Goal: Information Seeking & Learning: Check status

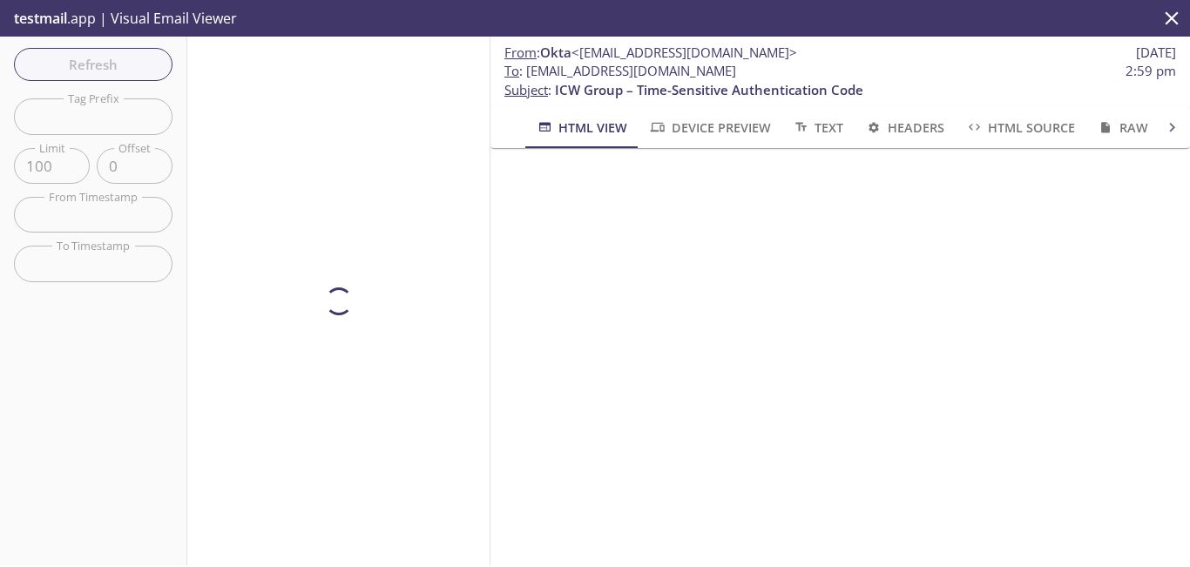
click at [84, 77] on div "Refresh Filters Tag Prefix Tag Prefix Limit 100 Limit Offset 0 Offset From Time…" at bounding box center [93, 301] width 187 height 529
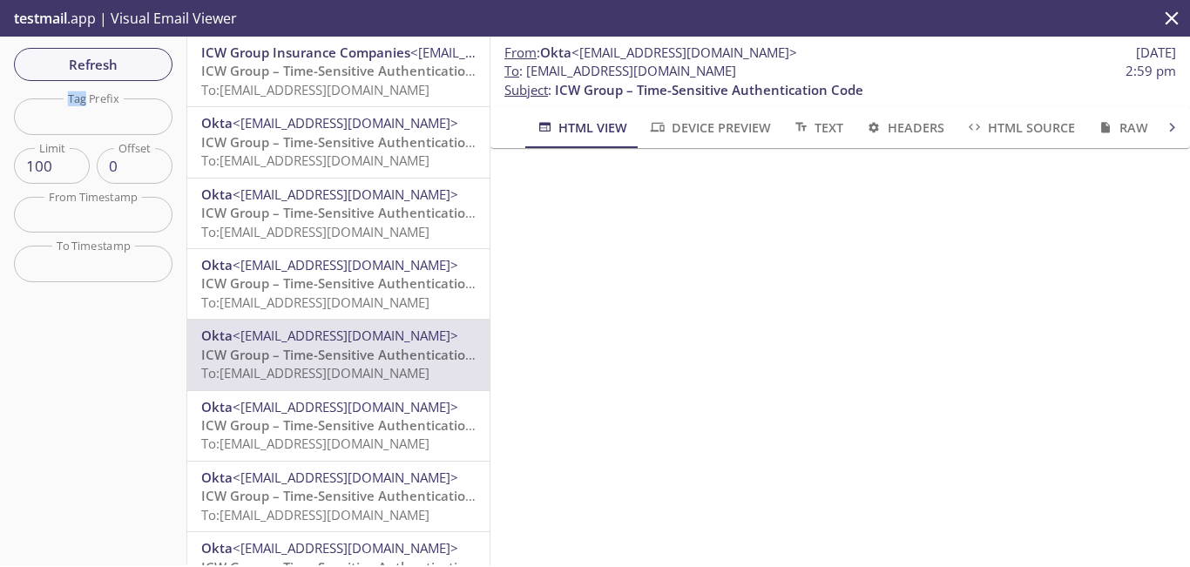
drag, startPoint x: 0, startPoint y: 0, endPoint x: 84, endPoint y: 77, distance: 114.1
click at [84, 77] on div "Refresh Filters Tag Prefix Tag Prefix Limit 100 Limit Offset 0 Offset From Time…" at bounding box center [93, 301] width 187 height 529
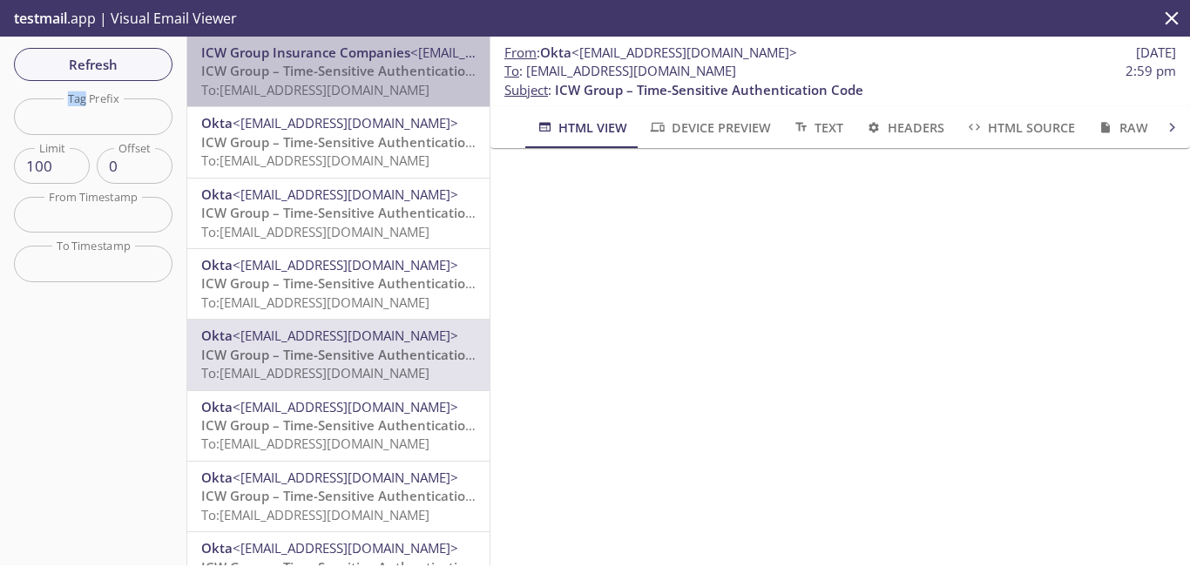
click at [386, 71] on span "ICW Group – Time-Sensitive Authentication Code" at bounding box center [355, 70] width 308 height 17
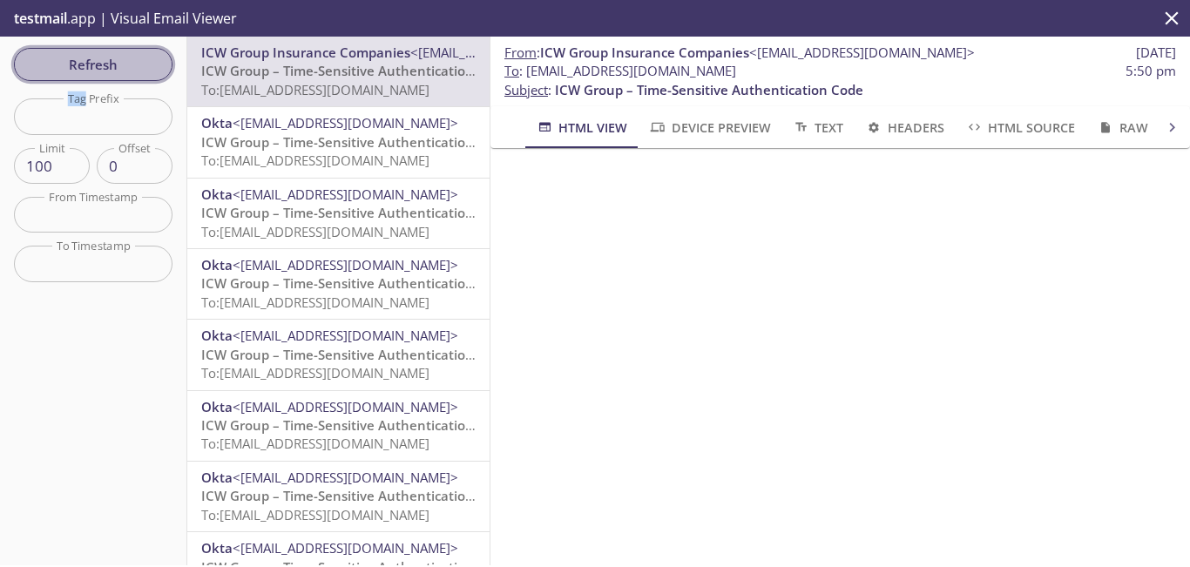
click at [112, 62] on span "Refresh" at bounding box center [93, 64] width 131 height 23
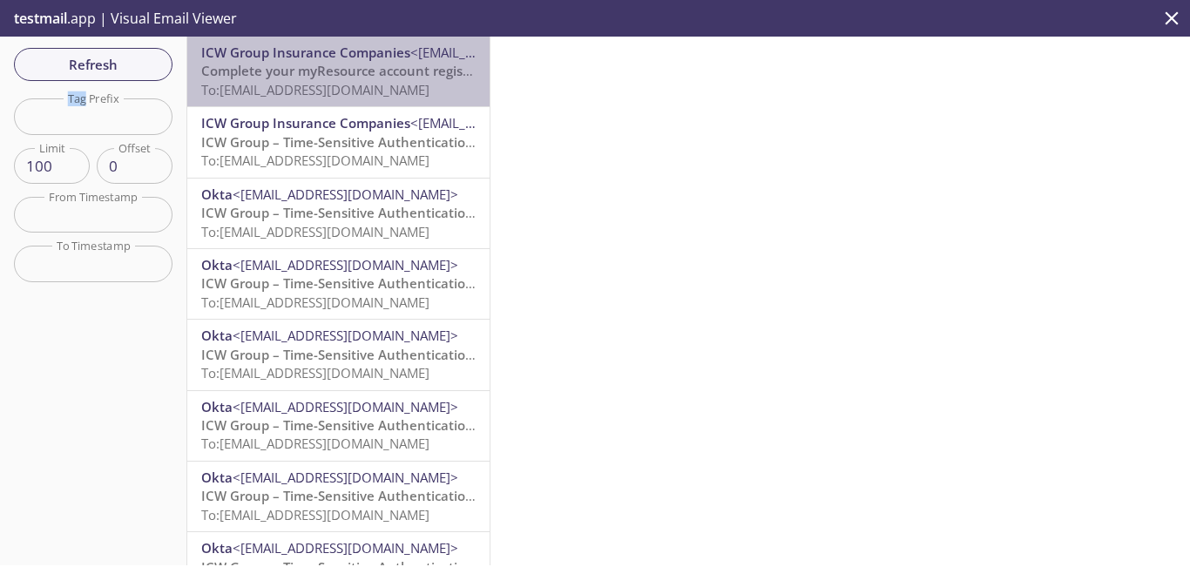
click at [363, 81] on span "To: [EMAIL_ADDRESS][DOMAIN_NAME]" at bounding box center [315, 89] width 228 height 17
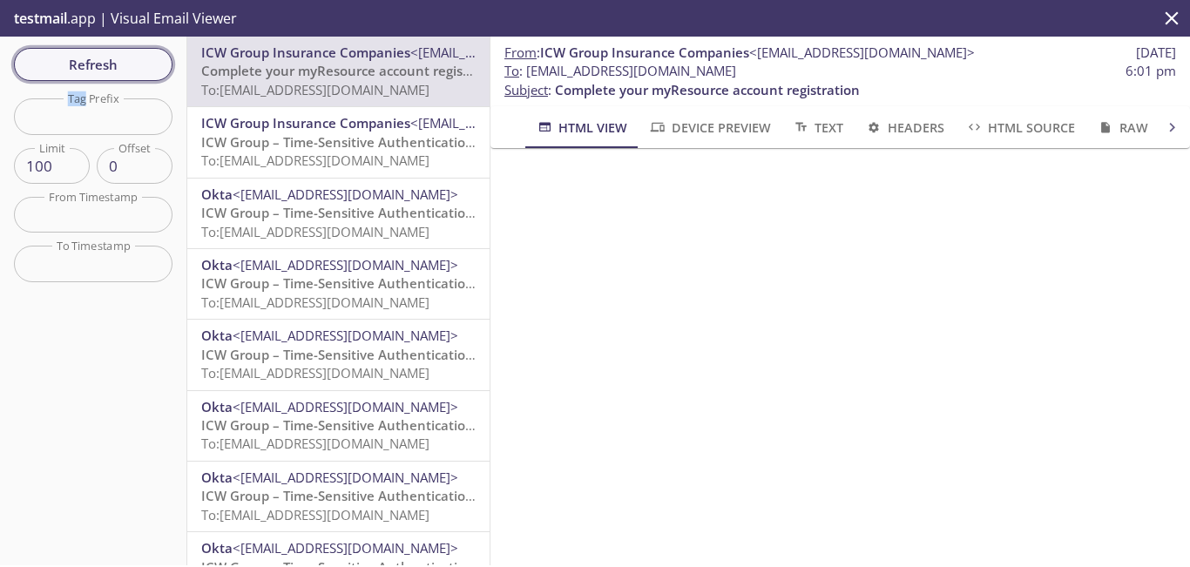
click at [145, 57] on span "Refresh" at bounding box center [93, 64] width 131 height 23
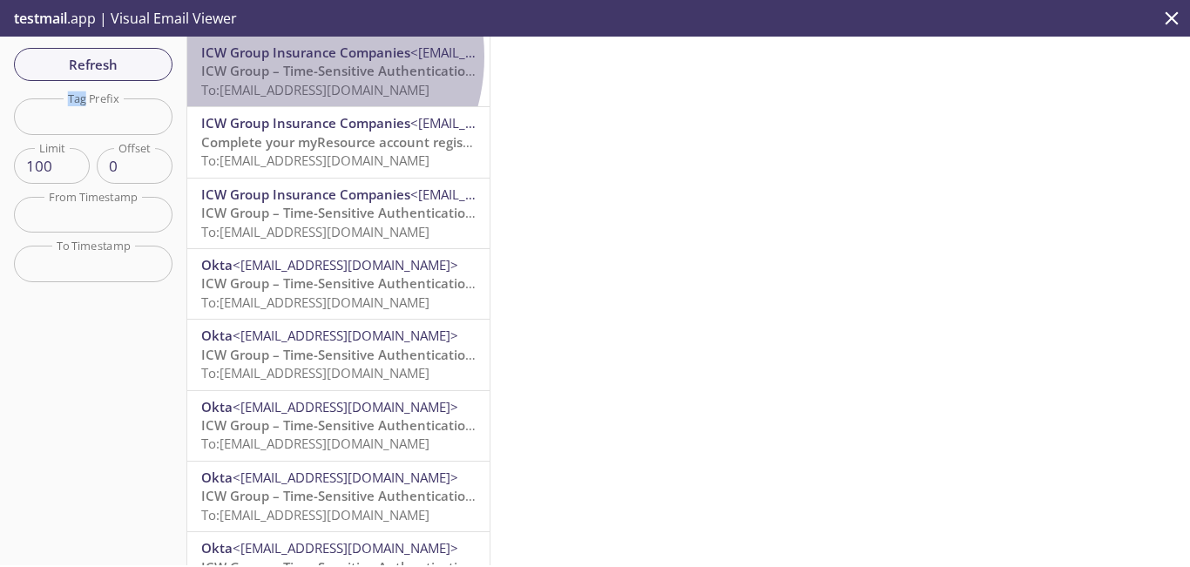
click at [292, 57] on span "ICW Group Insurance Companies" at bounding box center [305, 52] width 209 height 17
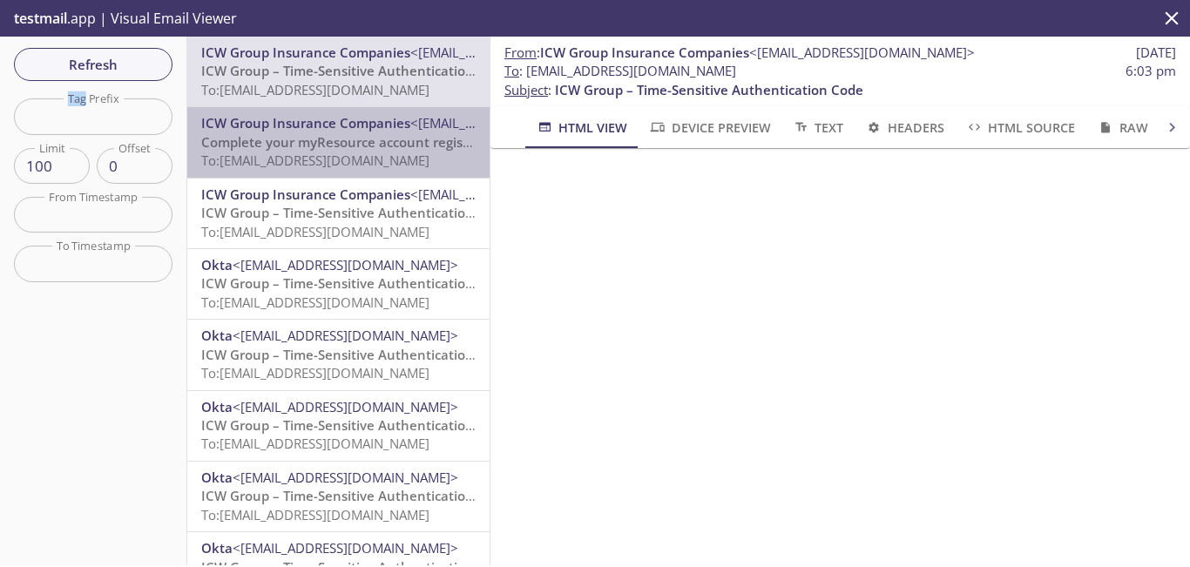
click at [341, 155] on span "To: [EMAIL_ADDRESS][DOMAIN_NAME]" at bounding box center [315, 160] width 228 height 17
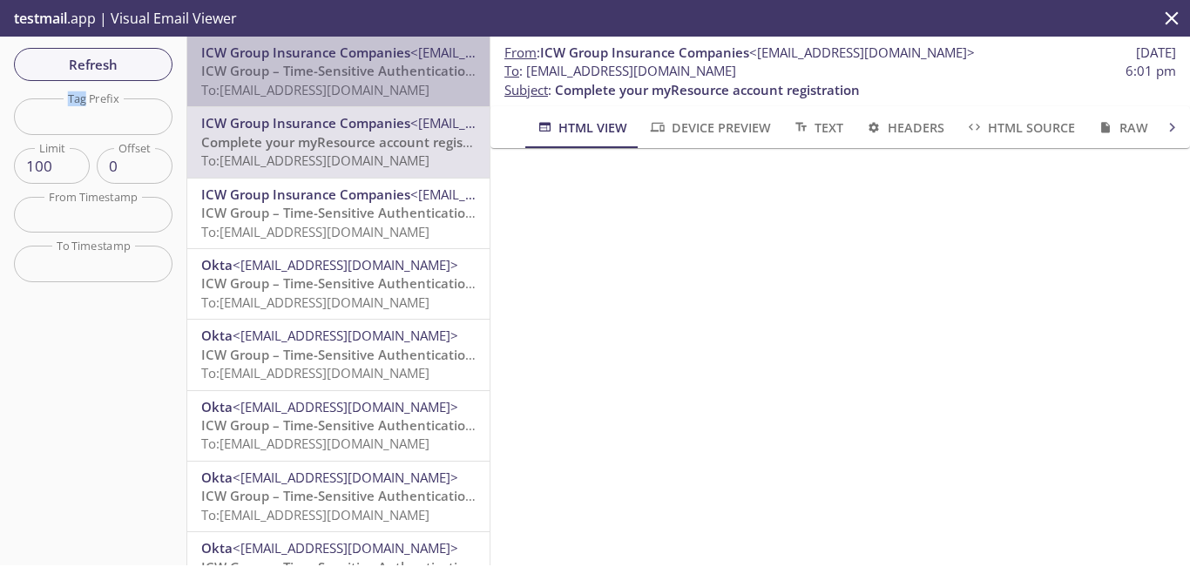
click at [417, 86] on span "To: [EMAIL_ADDRESS][DOMAIN_NAME]" at bounding box center [315, 89] width 228 height 17
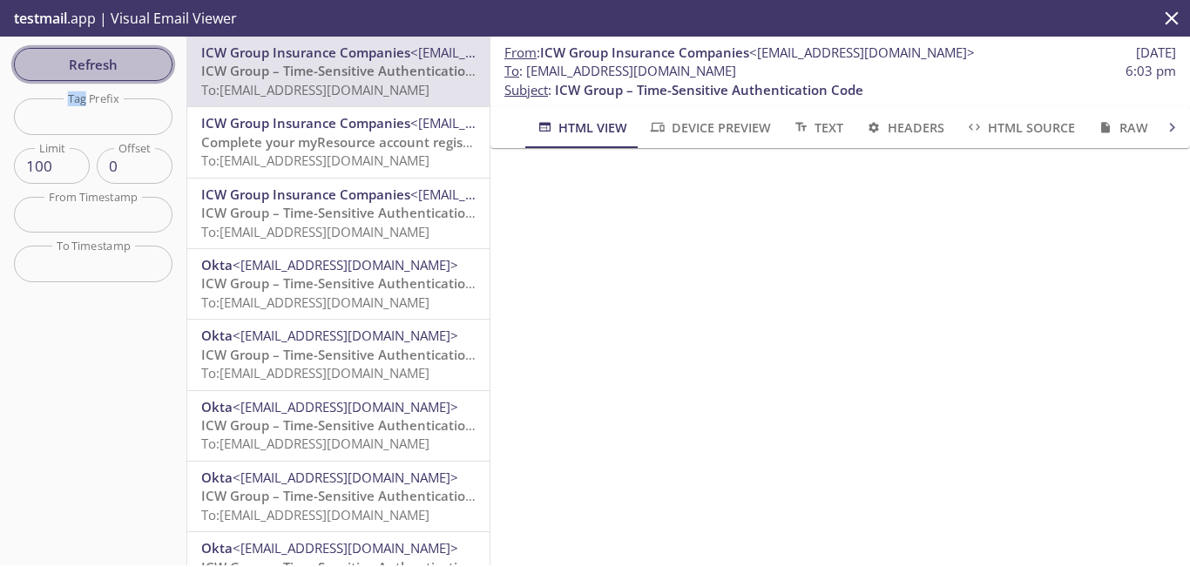
click at [103, 65] on span "Refresh" at bounding box center [93, 64] width 131 height 23
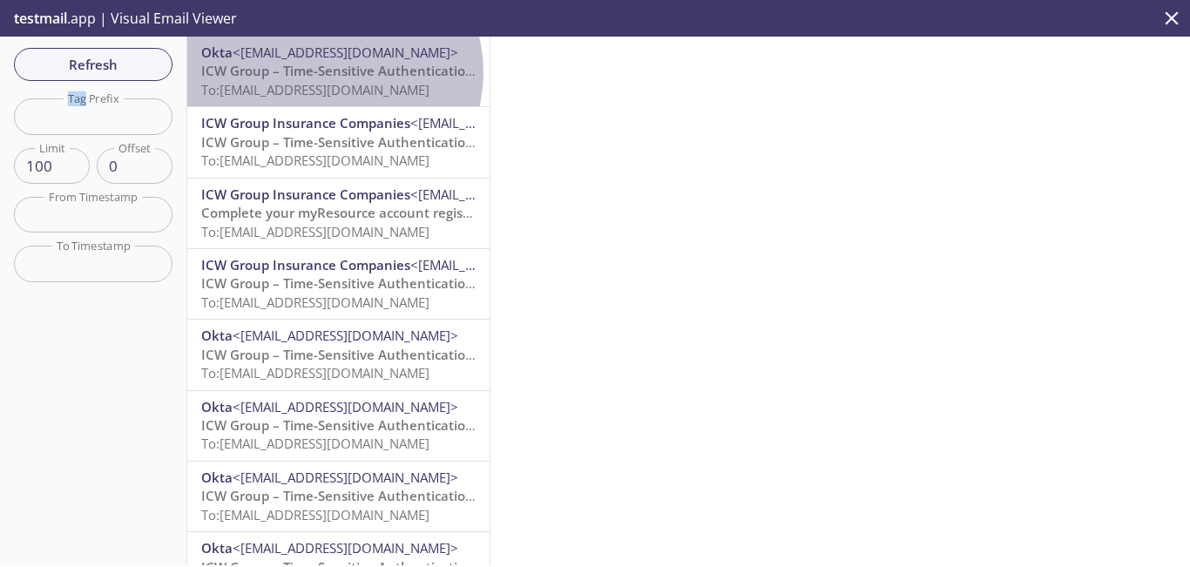
click at [333, 72] on span "ICW Group – Time-Sensitive Authentication Code" at bounding box center [355, 70] width 308 height 17
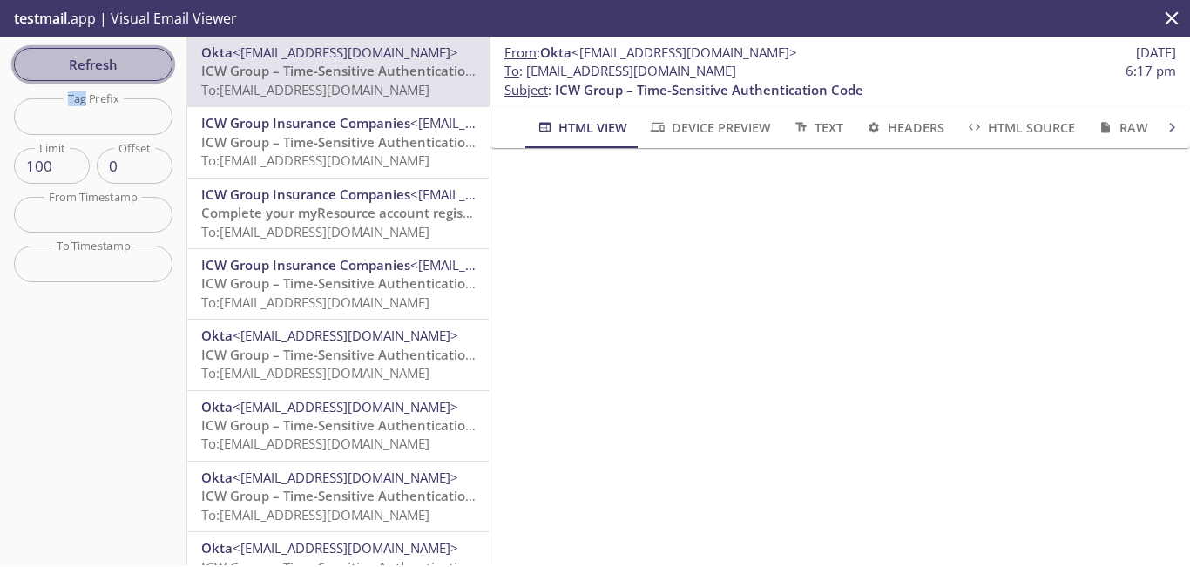
click at [105, 71] on span "Refresh" at bounding box center [93, 64] width 131 height 23
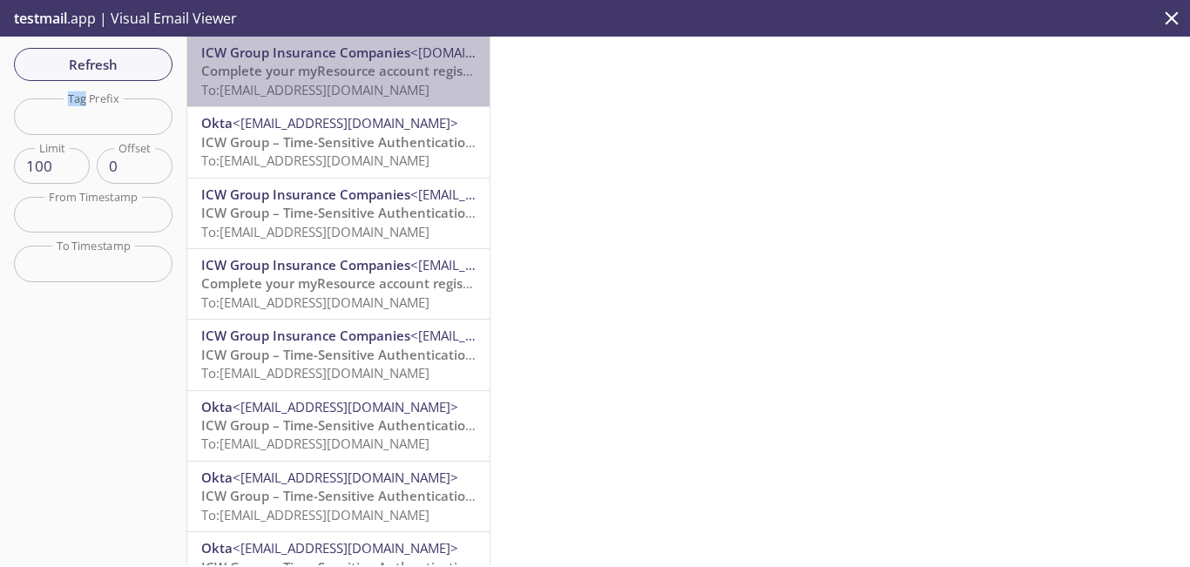
click at [375, 75] on span "Complete your myResource account registration" at bounding box center [353, 70] width 305 height 17
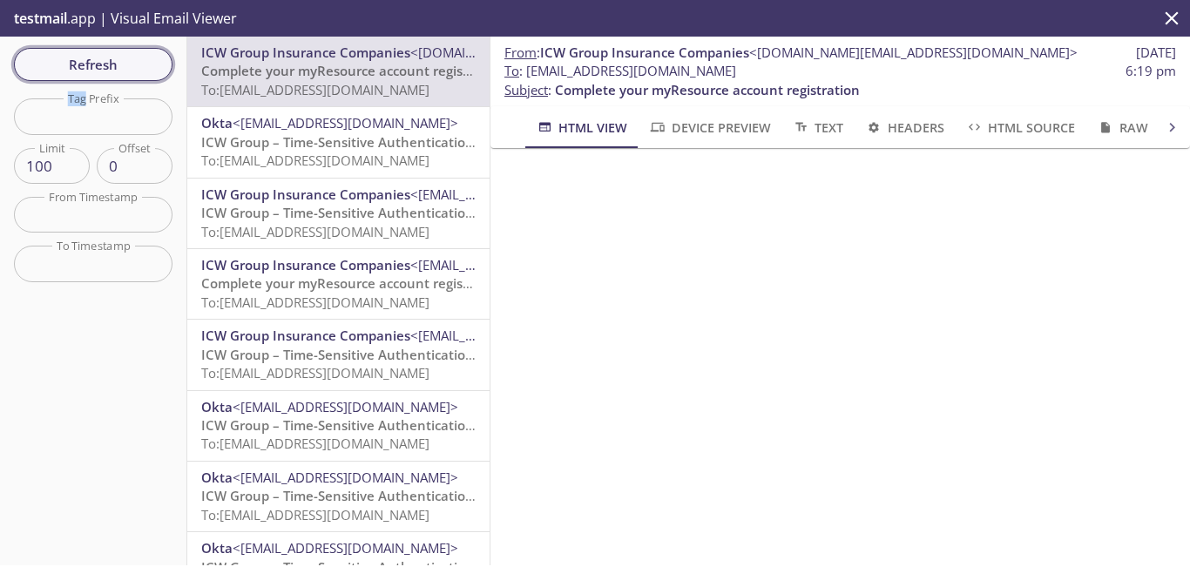
click at [100, 60] on span "Refresh" at bounding box center [93, 64] width 131 height 23
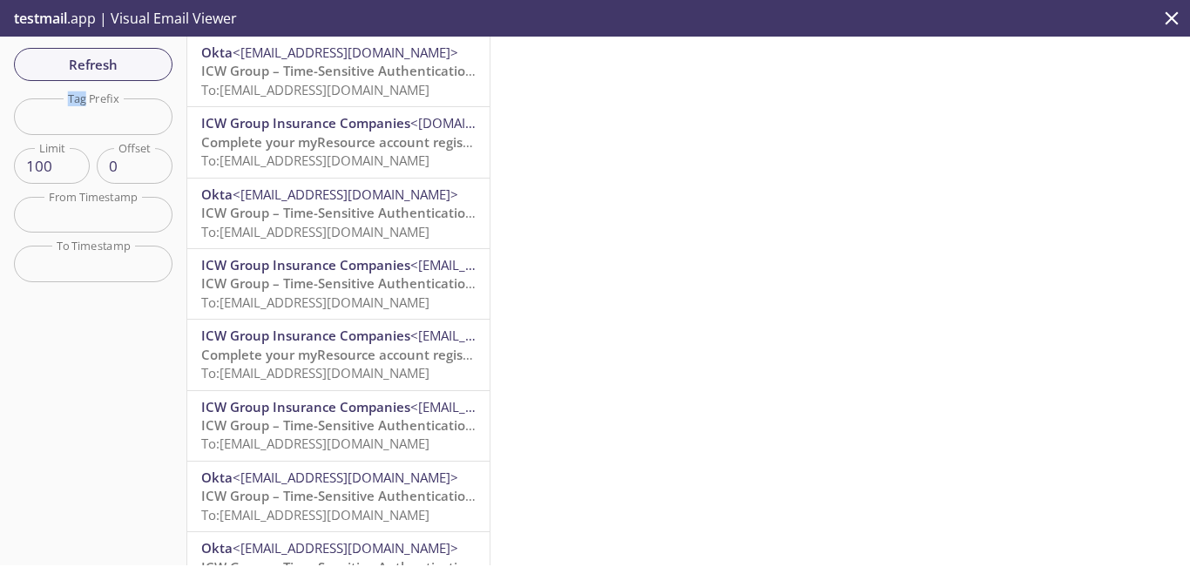
click at [288, 82] on span "To: [EMAIL_ADDRESS][DOMAIN_NAME]" at bounding box center [315, 89] width 228 height 17
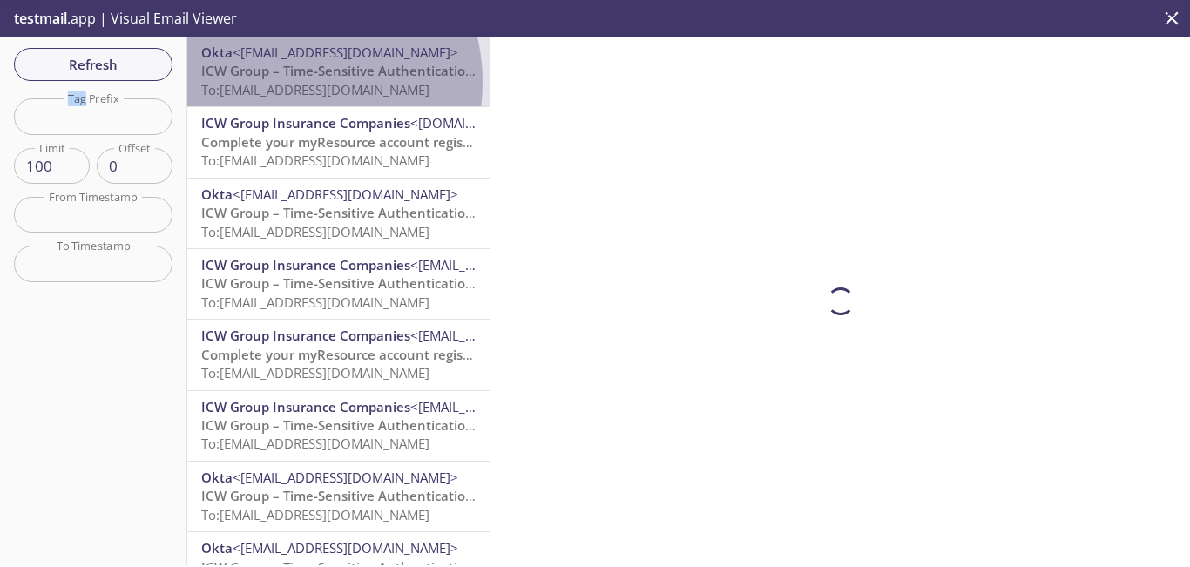
click at [288, 82] on span "To: [EMAIL_ADDRESS][DOMAIN_NAME]" at bounding box center [315, 89] width 228 height 17
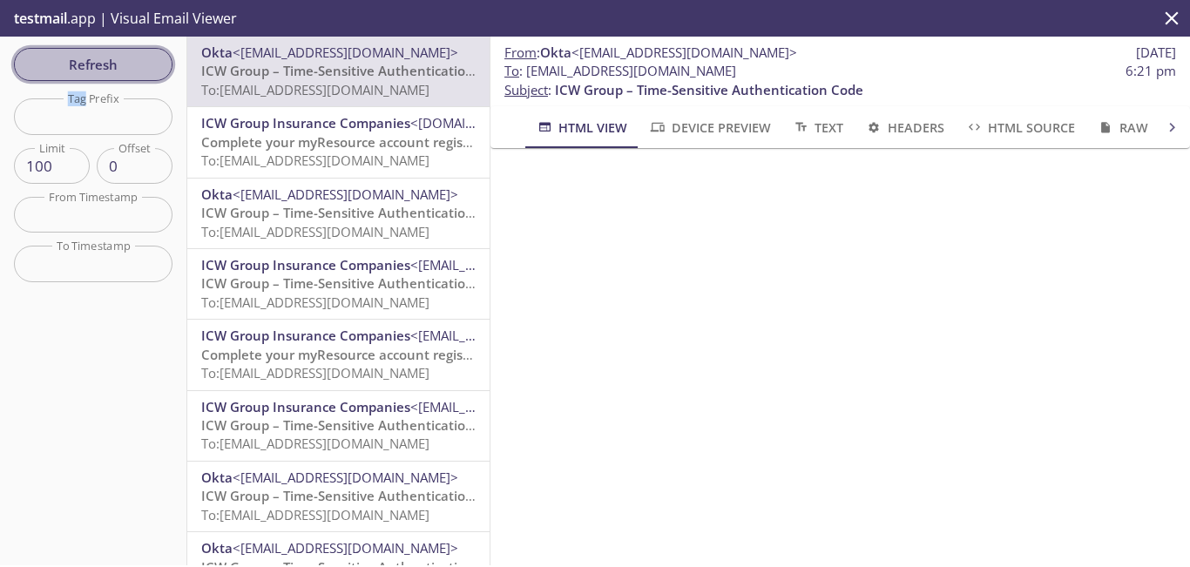
click at [102, 60] on span "Refresh" at bounding box center [93, 64] width 131 height 23
